Goal: Find contact information: Find contact information

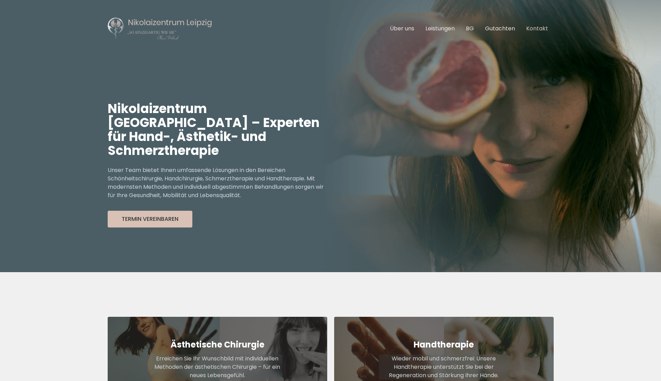
click at [536, 31] on link "Kontakt" at bounding box center [537, 28] width 22 height 8
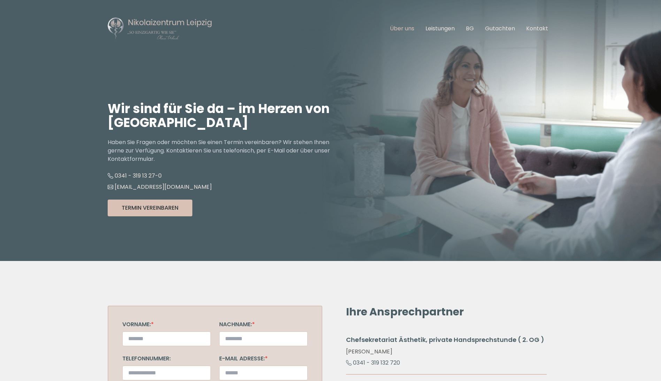
click at [408, 28] on link "Über uns" at bounding box center [402, 28] width 24 height 8
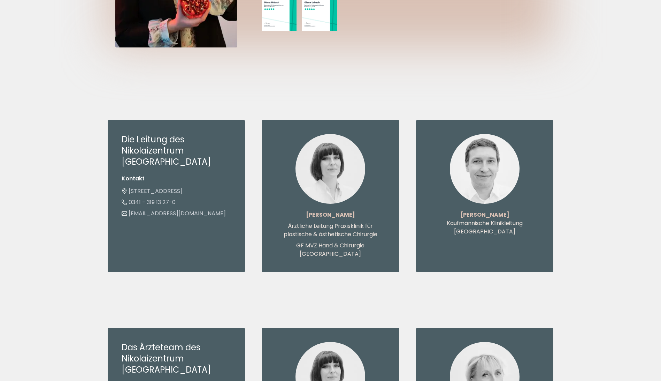
scroll to position [523, 0]
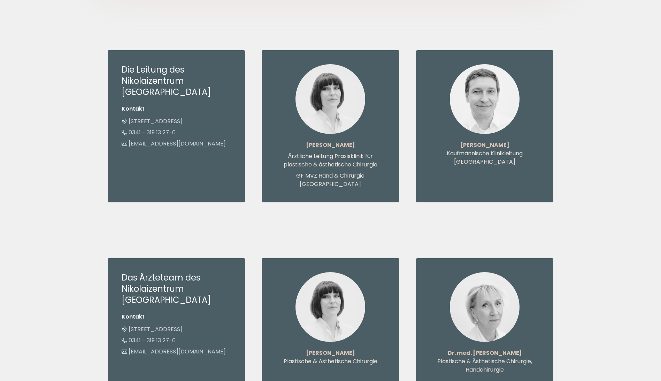
drag, startPoint x: 446, startPoint y: 330, endPoint x: 523, endPoint y: 329, distance: 77.7
click at [523, 329] on div "Dr. med. Christiane Köpcke Plastische & Ästhetische Chirurgie, Handchirurgie" at bounding box center [485, 323] width 138 height 130
drag, startPoint x: 523, startPoint y: 329, endPoint x: 497, endPoint y: 330, distance: 26.2
copy strong "Dr. med. Christiane Köpcke"
click at [123, 67] on h3 "Die Leitung des Nikolaizentrum Leipzig" at bounding box center [177, 80] width 110 height 33
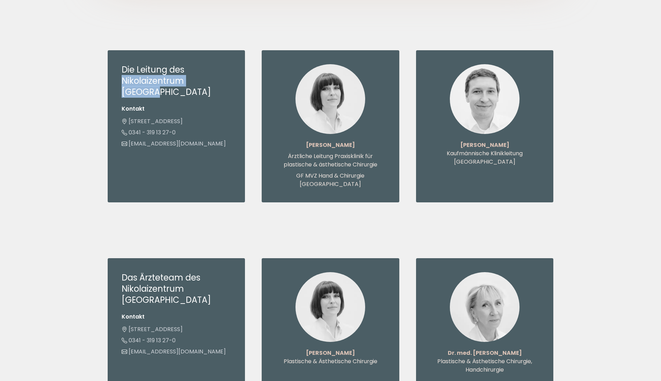
drag, startPoint x: 123, startPoint y: 67, endPoint x: 212, endPoint y: 69, distance: 89.6
click at [212, 69] on h3 "Die Leitung des Nikolaizentrum Leipzig" at bounding box center [177, 80] width 110 height 33
copy h3 "Nikolaizentrum Leipzig"
drag, startPoint x: 447, startPoint y: 330, endPoint x: 527, endPoint y: 329, distance: 80.2
click at [527, 329] on div "Dr. med. Christiane Köpcke Plastische & Ästhetische Chirurgie, Handchirurgie" at bounding box center [485, 323] width 138 height 130
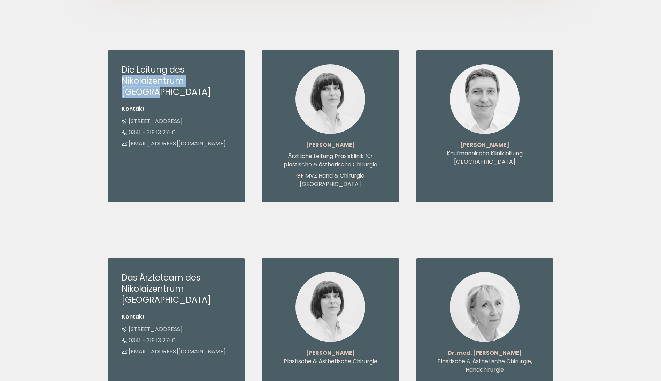
drag, startPoint x: 527, startPoint y: 329, endPoint x: 491, endPoint y: 329, distance: 36.3
copy strong "Dr. med. Christiane Köpcke"
